Goal: Task Accomplishment & Management: Complete application form

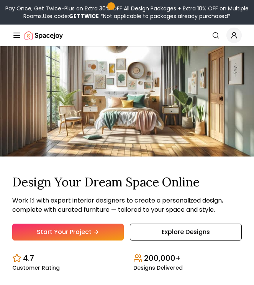
scroll to position [19, 0]
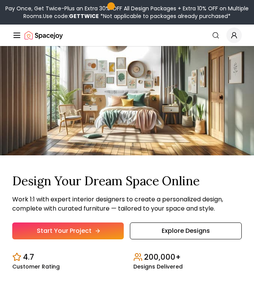
click at [102, 228] on link "Start Your Project" at bounding box center [68, 230] width 112 height 17
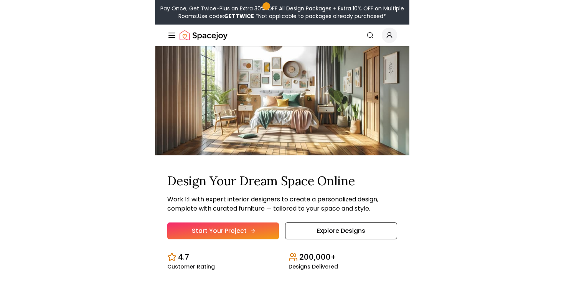
scroll to position [13, 0]
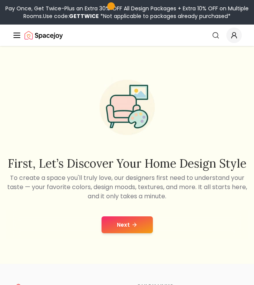
click at [132, 226] on icon at bounding box center [135, 225] width 6 height 6
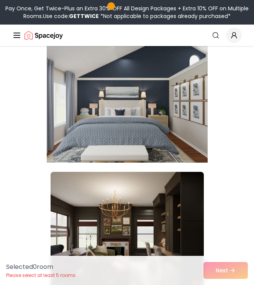
scroll to position [3402, 0]
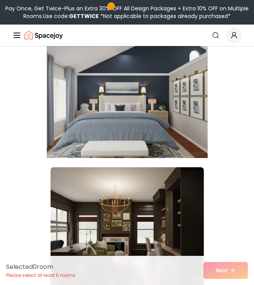
click at [174, 86] on img at bounding box center [127, 96] width 161 height 129
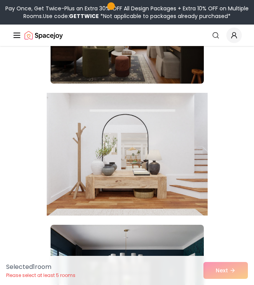
scroll to position [3610, 0]
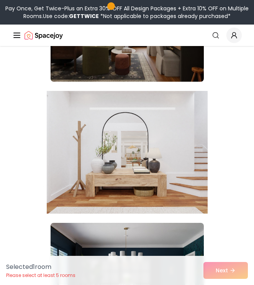
click at [199, 153] on img at bounding box center [127, 152] width 161 height 129
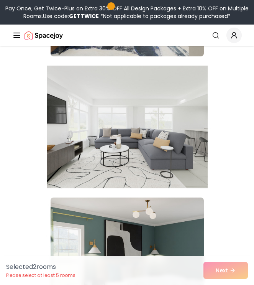
scroll to position [3998, 0]
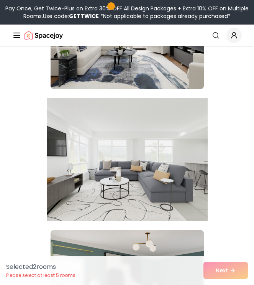
click at [177, 74] on img at bounding box center [127, 27] width 153 height 123
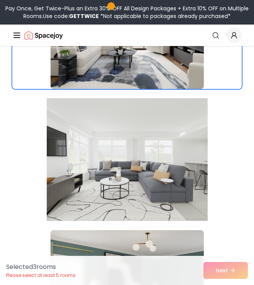
click at [175, 156] on img at bounding box center [127, 159] width 161 height 129
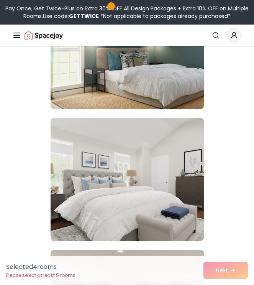
scroll to position [4320, 0]
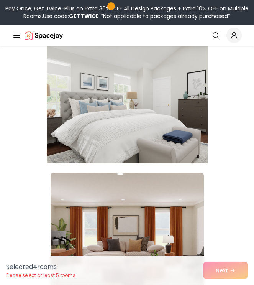
click at [175, 123] on img at bounding box center [127, 102] width 161 height 129
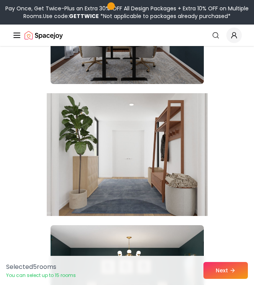
scroll to position [4710, 0]
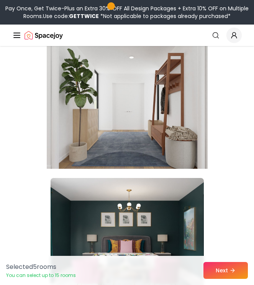
click at [175, 132] on img at bounding box center [127, 107] width 161 height 129
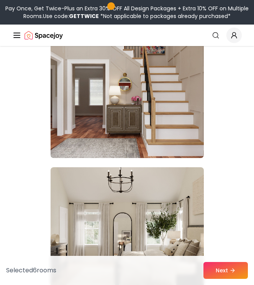
scroll to position [5122, 0]
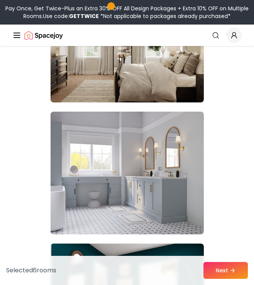
click at [176, 156] on img at bounding box center [127, 173] width 153 height 123
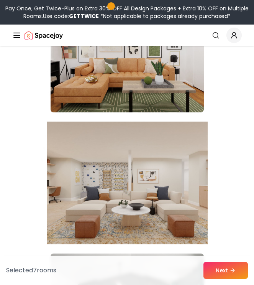
scroll to position [2787, 0]
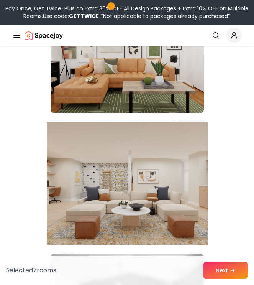
click at [168, 166] on img at bounding box center [127, 183] width 161 height 129
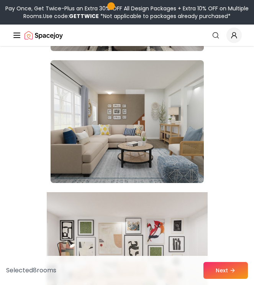
scroll to position [2580, 0]
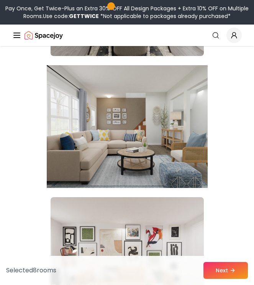
click at [170, 147] on img at bounding box center [127, 126] width 161 height 129
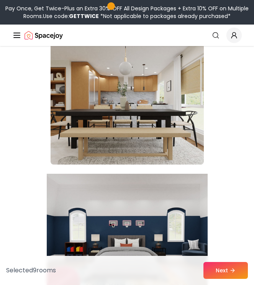
scroll to position [1935, 0]
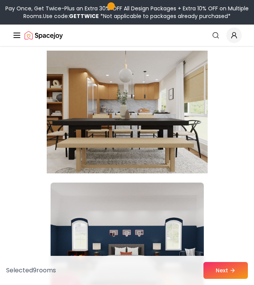
click at [148, 142] on img at bounding box center [127, 112] width 161 height 129
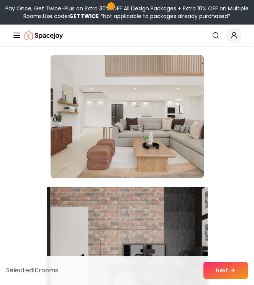
scroll to position [1533, 0]
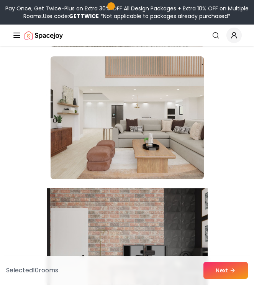
click at [150, 124] on img at bounding box center [127, 117] width 153 height 123
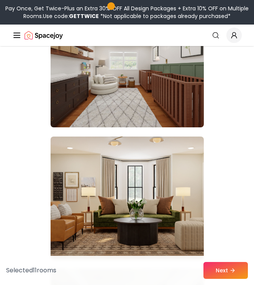
scroll to position [1121, 0]
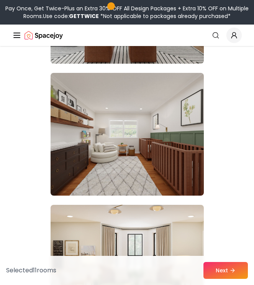
click at [150, 124] on img at bounding box center [127, 134] width 153 height 123
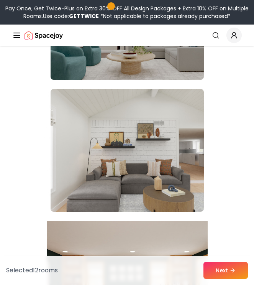
scroll to position [570, 0]
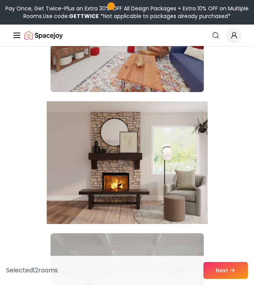
click at [148, 131] on img at bounding box center [127, 162] width 161 height 129
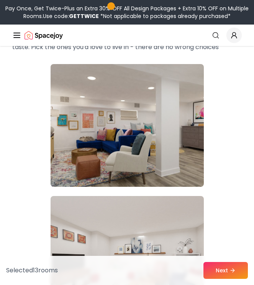
scroll to position [0, 0]
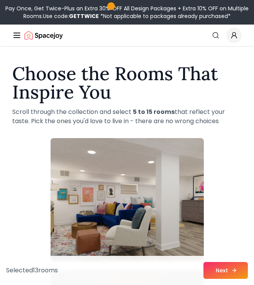
click at [233, 276] on button "Next" at bounding box center [226, 270] width 44 height 17
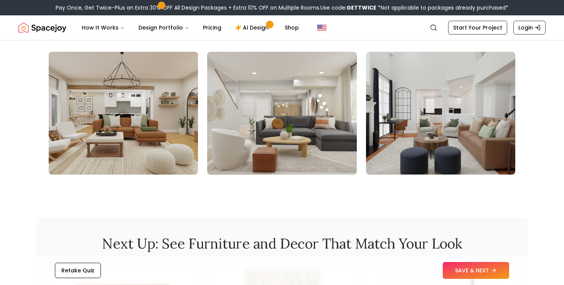
scroll to position [850, 0]
